Goal: Information Seeking & Learning: Learn about a topic

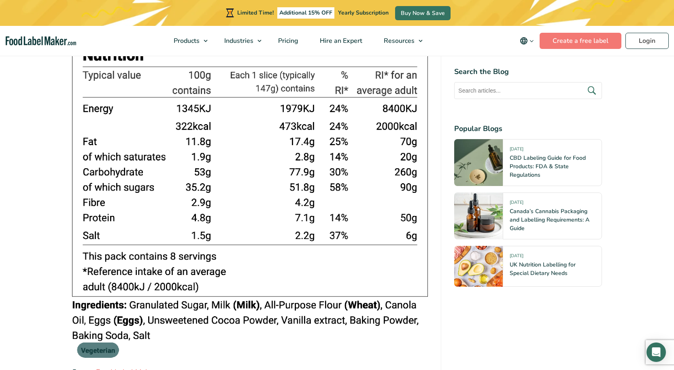
scroll to position [2468, 0]
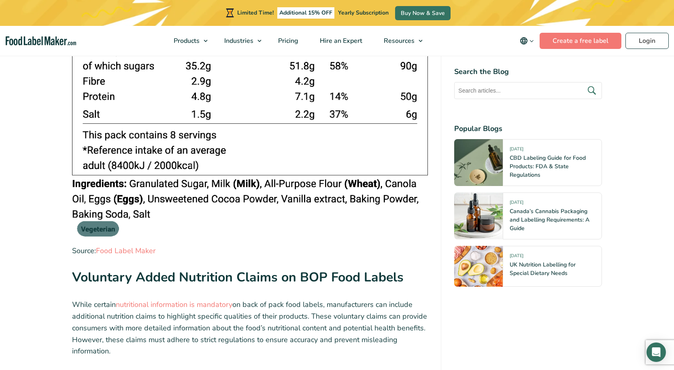
click at [93, 210] on img at bounding box center [250, 66] width 356 height 351
click at [146, 246] on link "Food Label Maker" at bounding box center [125, 251] width 59 height 10
click at [262, 184] on img at bounding box center [250, 66] width 356 height 351
drag, startPoint x: 199, startPoint y: 192, endPoint x: 154, endPoint y: 215, distance: 50.7
click at [154, 215] on img at bounding box center [250, 66] width 356 height 351
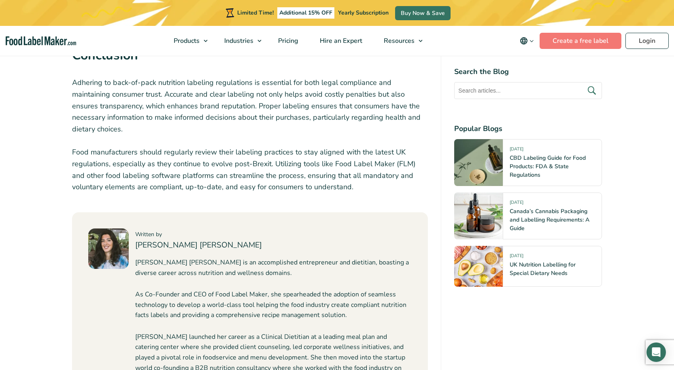
scroll to position [5299, 0]
